Goal: Entertainment & Leisure: Consume media (video, audio)

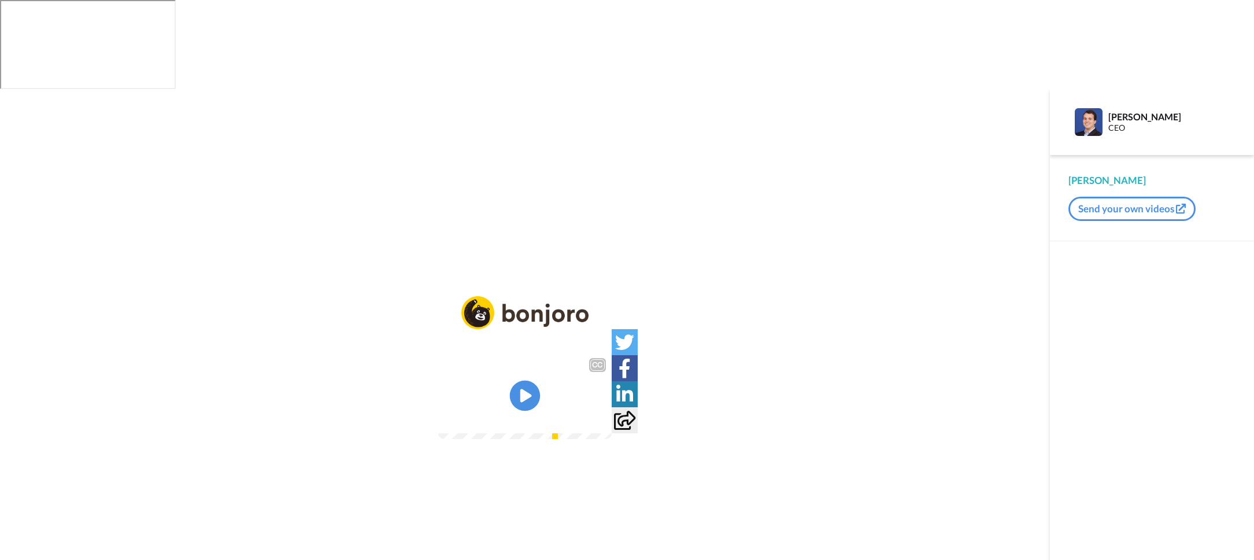
click at [529, 368] on icon "Play/Pause" at bounding box center [525, 395] width 31 height 55
click at [601, 410] on img at bounding box center [595, 416] width 12 height 12
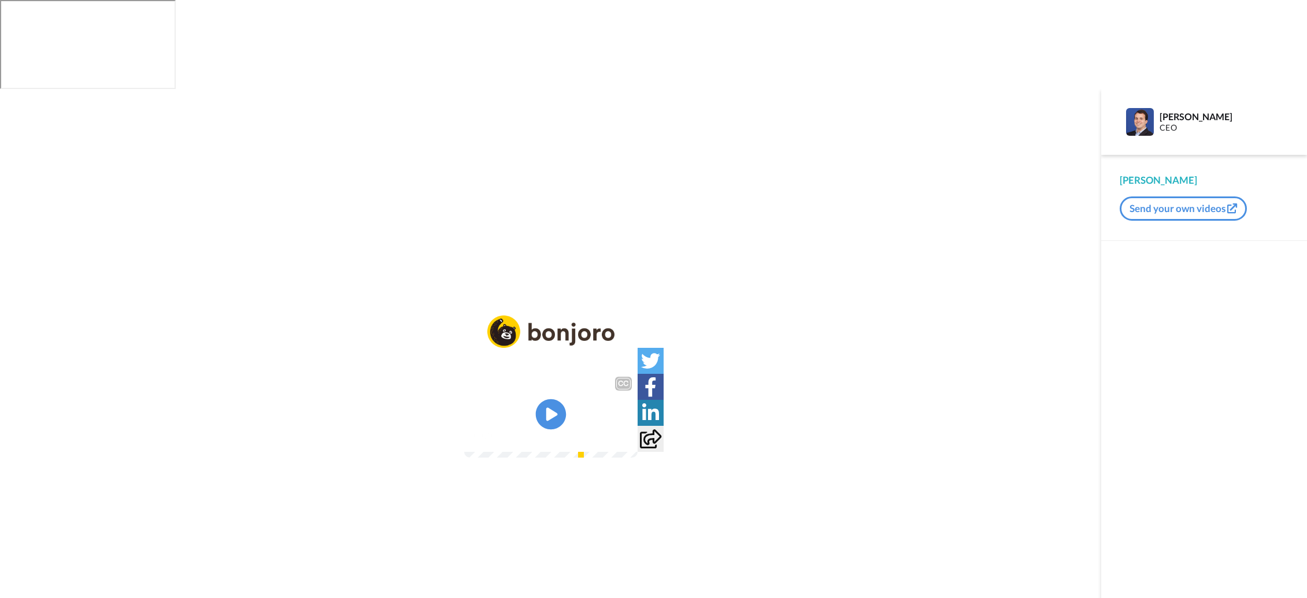
click at [543, 399] on icon at bounding box center [550, 414] width 31 height 31
drag, startPoint x: 551, startPoint y: 342, endPoint x: 582, endPoint y: 346, distance: 31.6
click at [560, 388] on icon "Play/Pause" at bounding box center [550, 414] width 29 height 52
click at [627, 430] on img at bounding box center [621, 436] width 12 height 12
